Goal: Check status: Check status

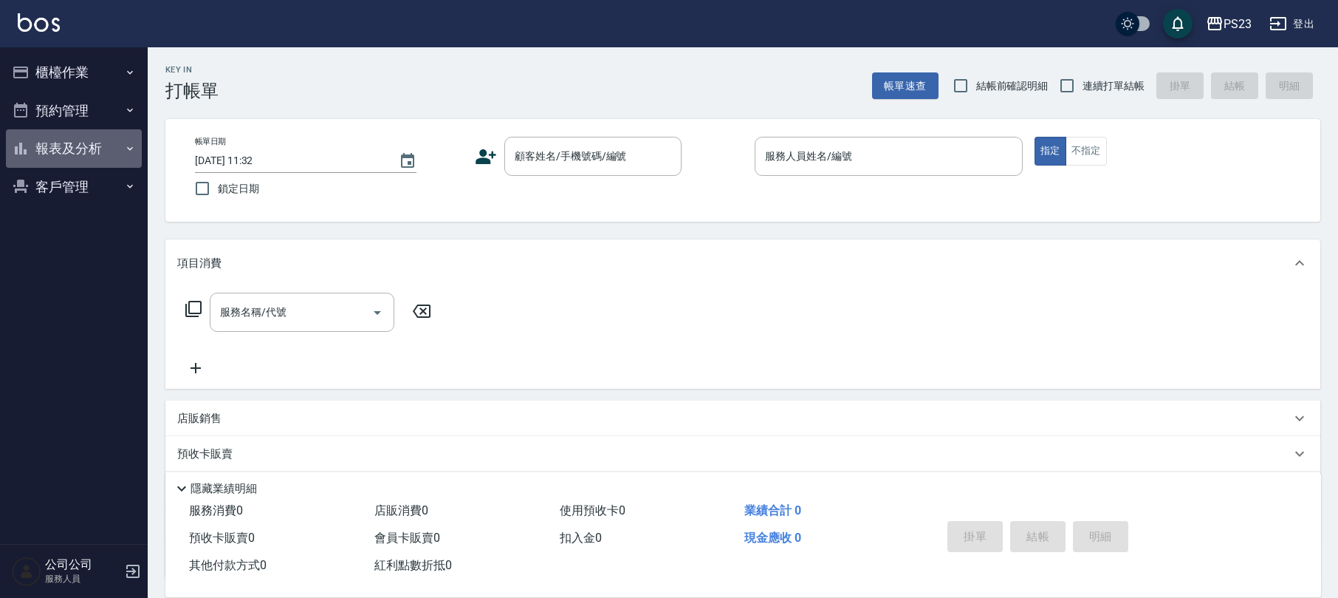
click at [81, 146] on button "報表及分析" at bounding box center [74, 148] width 136 height 38
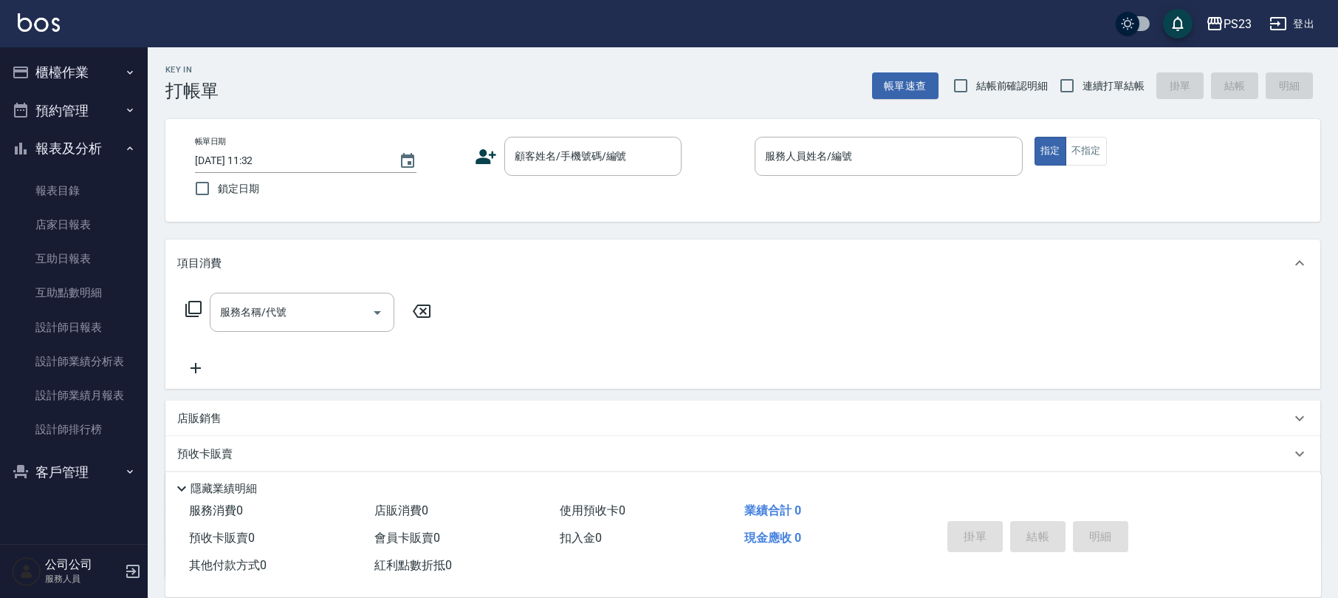
drag, startPoint x: 62, startPoint y: 75, endPoint x: 95, endPoint y: 118, distance: 54.8
click at [62, 75] on button "櫃檯作業" at bounding box center [74, 72] width 136 height 38
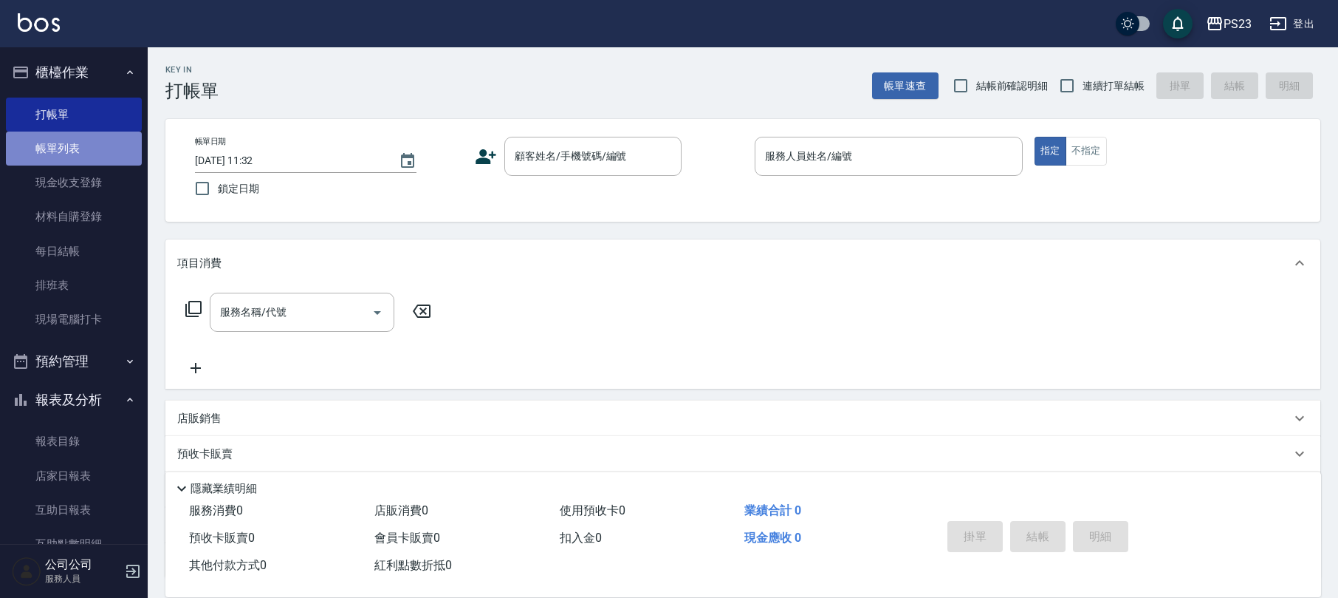
drag, startPoint x: 86, startPoint y: 145, endPoint x: 122, endPoint y: 143, distance: 36.2
click at [86, 145] on link "帳單列表" at bounding box center [74, 148] width 136 height 34
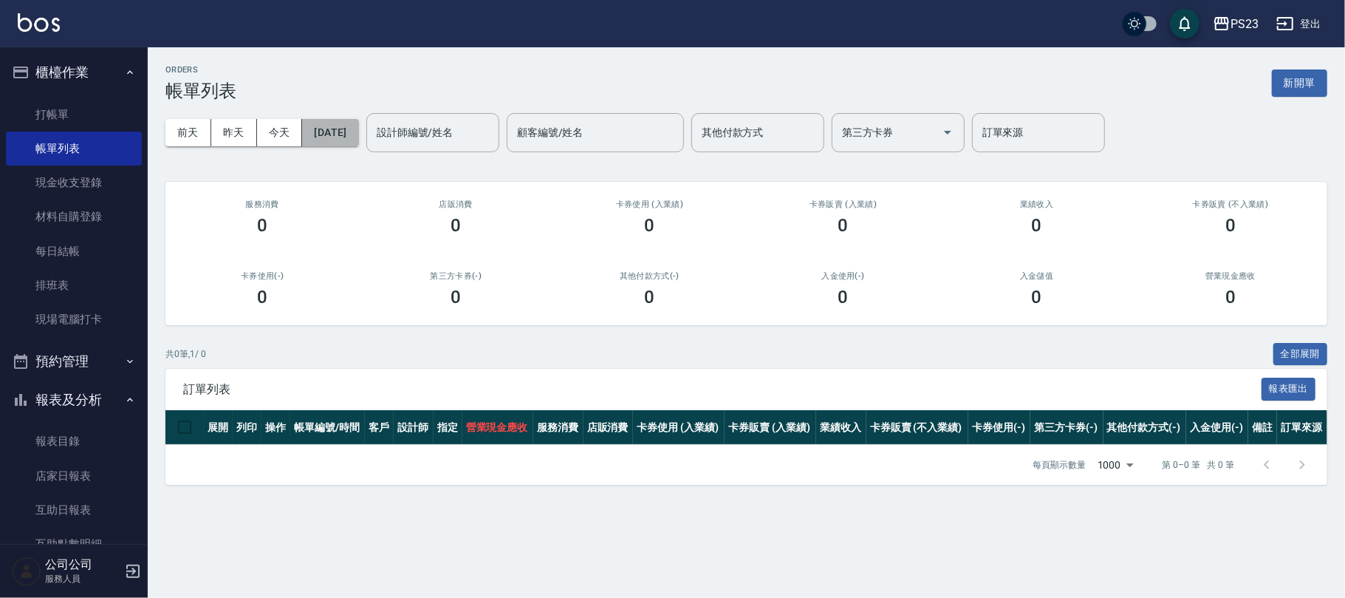
click at [346, 121] on button "[DATE]" at bounding box center [330, 132] width 56 height 27
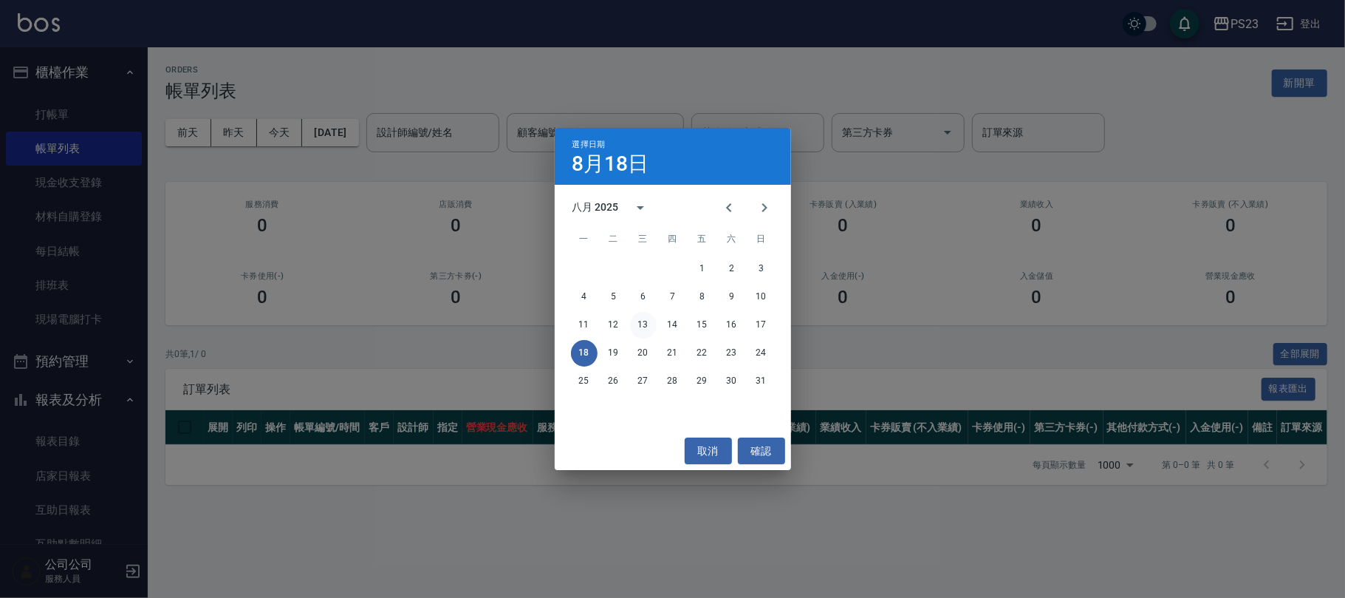
click at [646, 320] on button "13" at bounding box center [643, 325] width 27 height 27
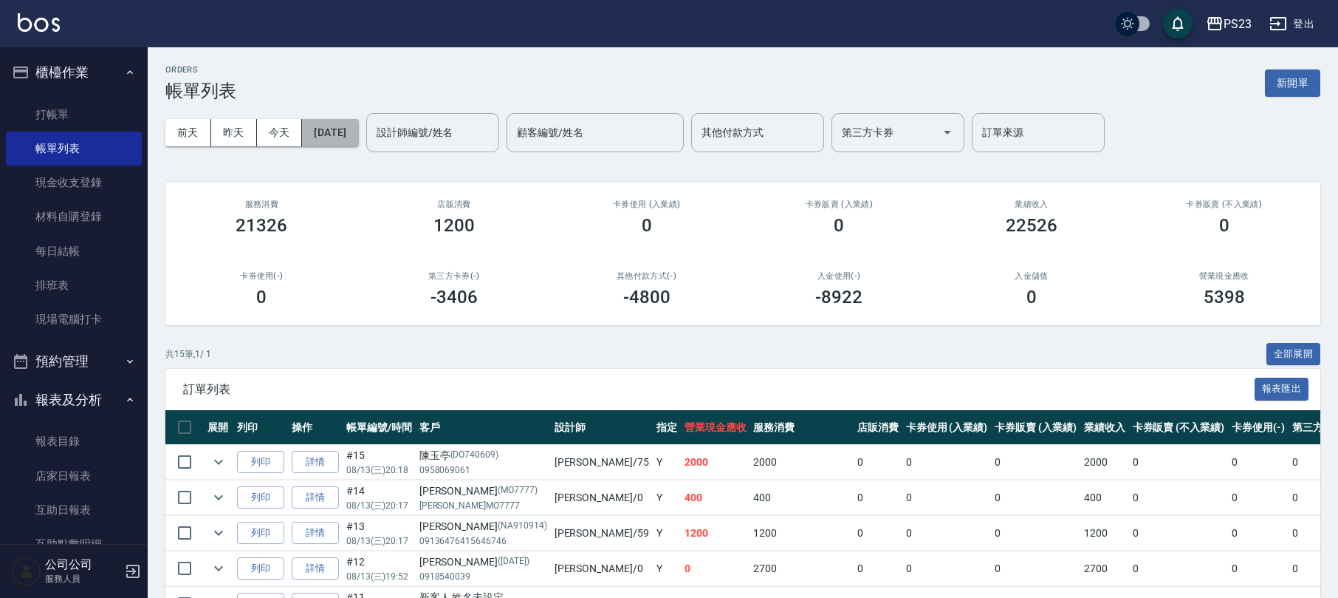
click at [349, 127] on button "[DATE]" at bounding box center [330, 132] width 56 height 27
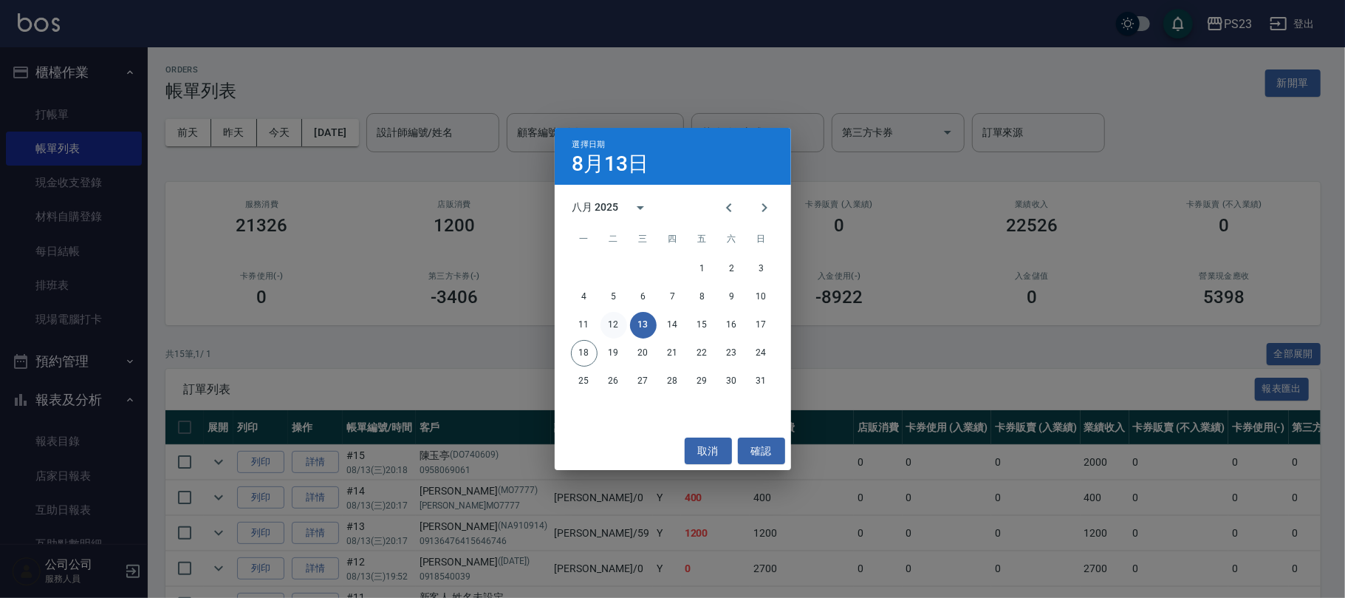
click at [610, 319] on button "12" at bounding box center [614, 325] width 27 height 27
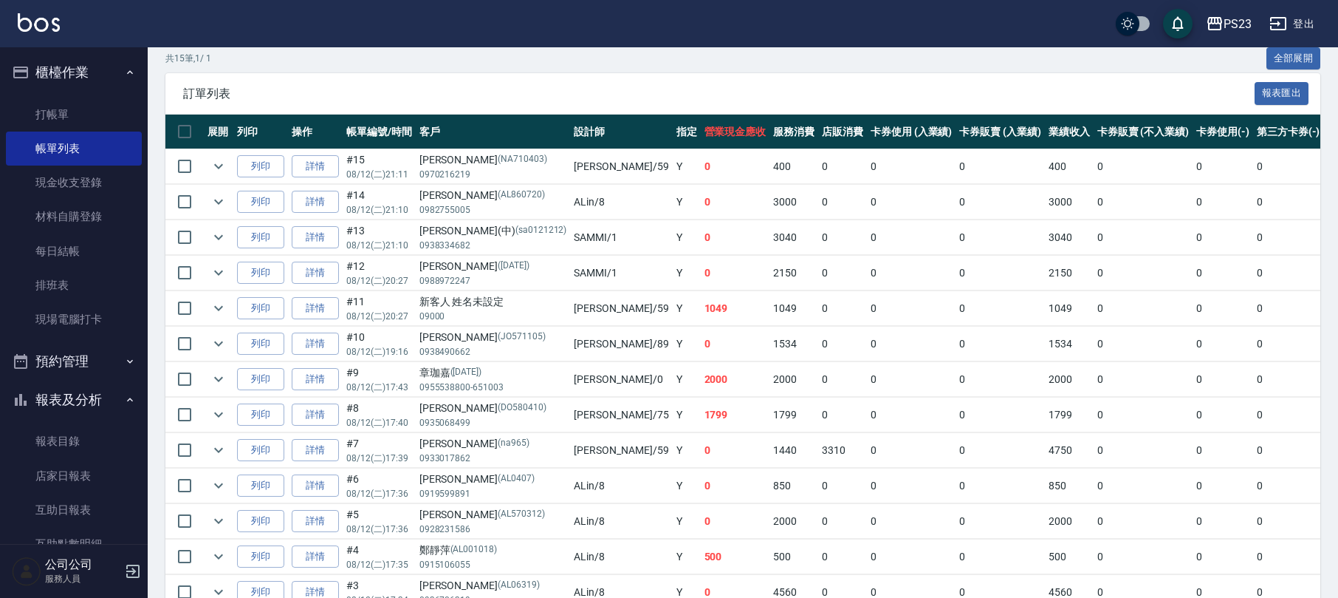
scroll to position [459, 0]
